Goal: Check status: Check status

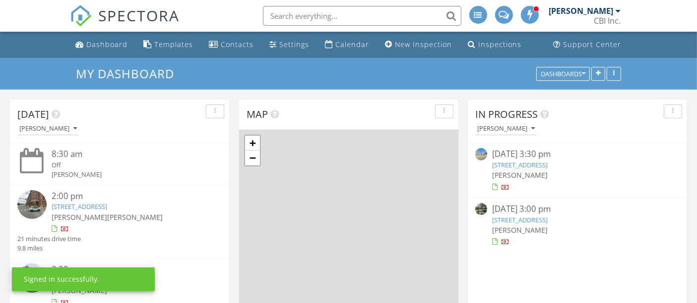
scroll to position [55, 0]
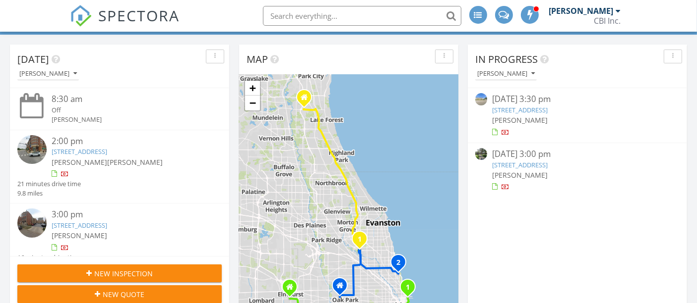
click at [100, 228] on link "509 W Aldine Ave 2D, Chicago, IL 60657" at bounding box center [80, 225] width 56 height 9
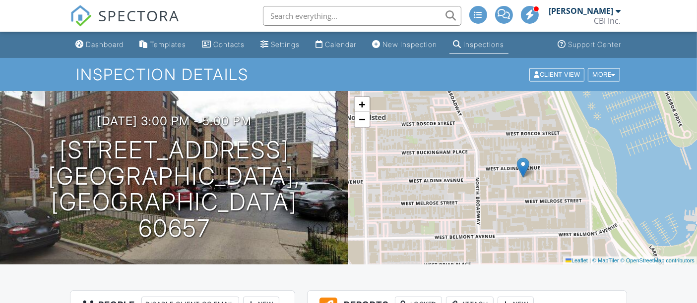
scroll to position [55, 0]
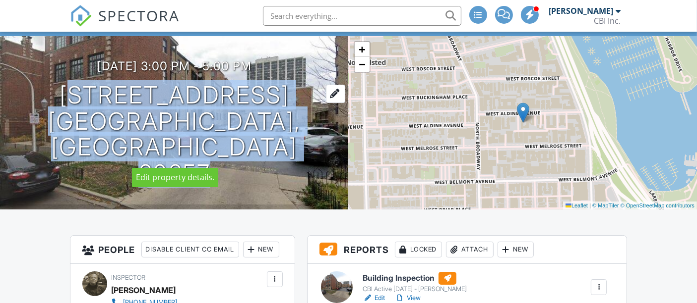
drag, startPoint x: 37, startPoint y: 118, endPoint x: 300, endPoint y: 119, distance: 263.3
click at [300, 119] on div "[DATE] 3:00 pm - 5:00 pm [STREET_ADDRESS] [GEOGRAPHIC_DATA], IL 60657" at bounding box center [174, 123] width 349 height 127
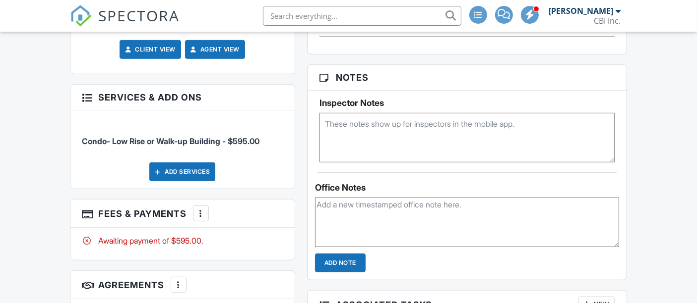
scroll to position [661, 0]
